Goal: Task Accomplishment & Management: Manage account settings

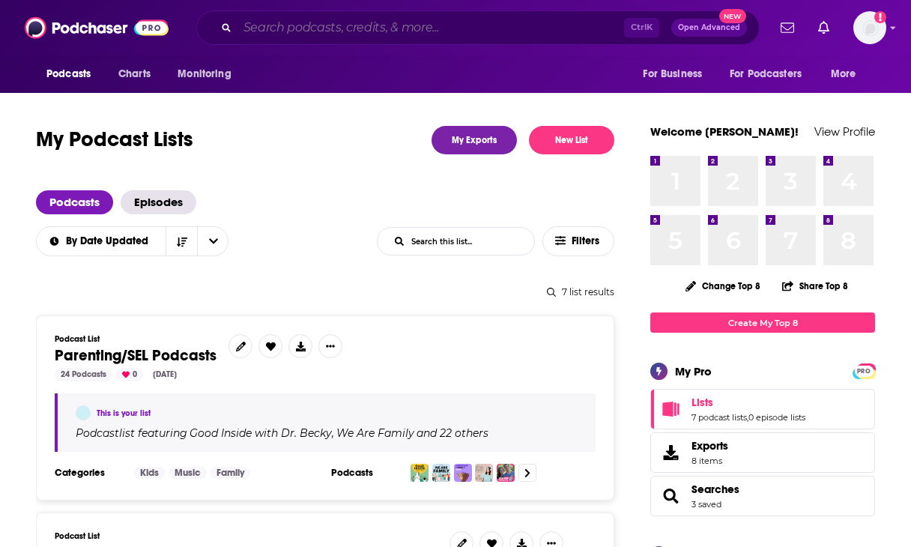
click at [485, 20] on input "Search podcasts, credits, & more..." at bounding box center [430, 28] width 386 height 24
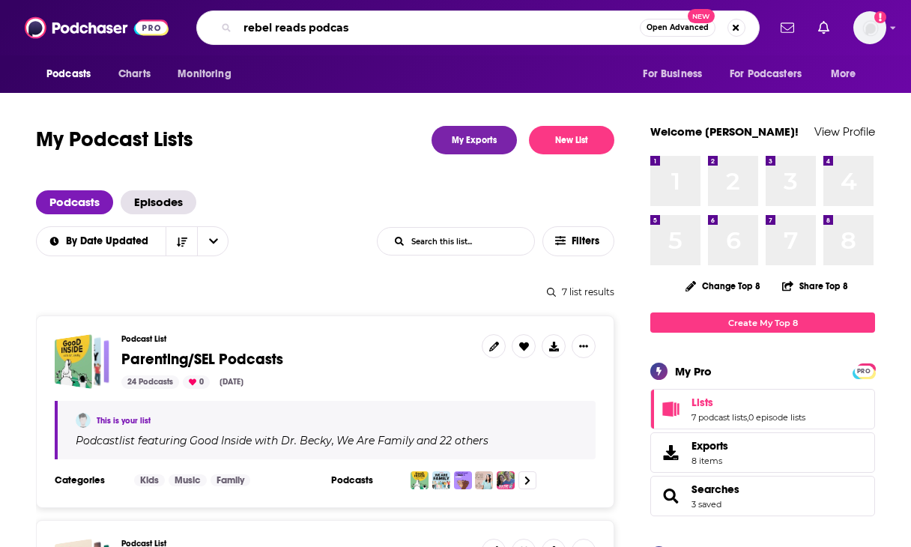
type input "rebel reads podcast"
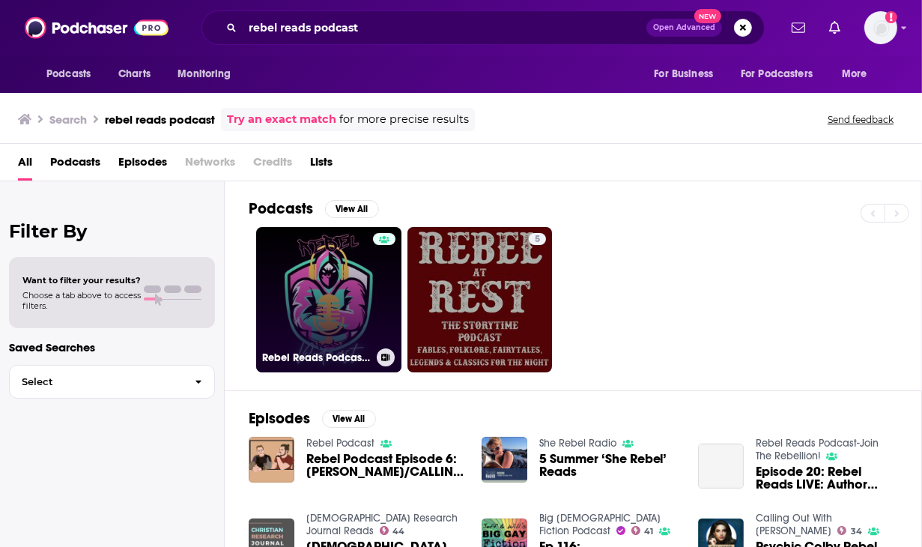
click at [370, 293] on link "Rebel Reads Podcast-Join The Rebellion!" at bounding box center [328, 299] width 145 height 145
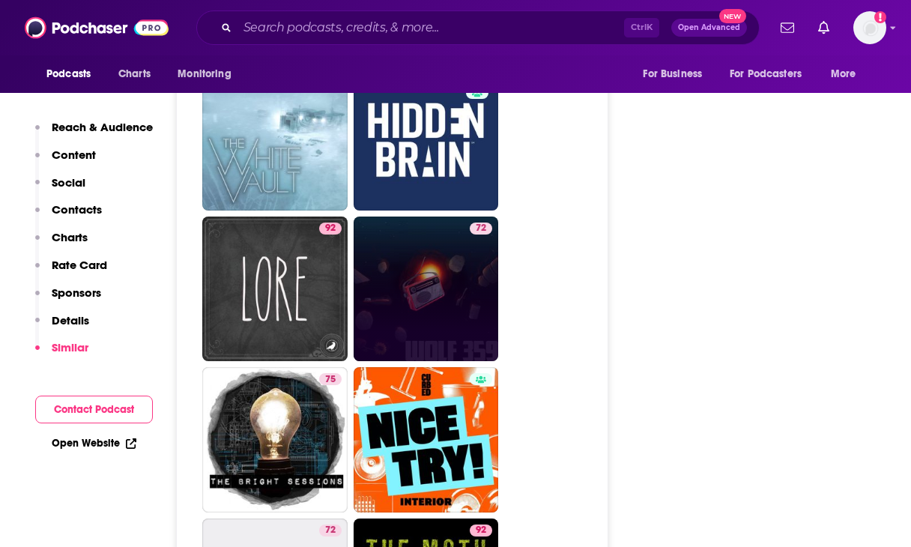
scroll to position [2996, 0]
